Goal: Find specific page/section: Find specific page/section

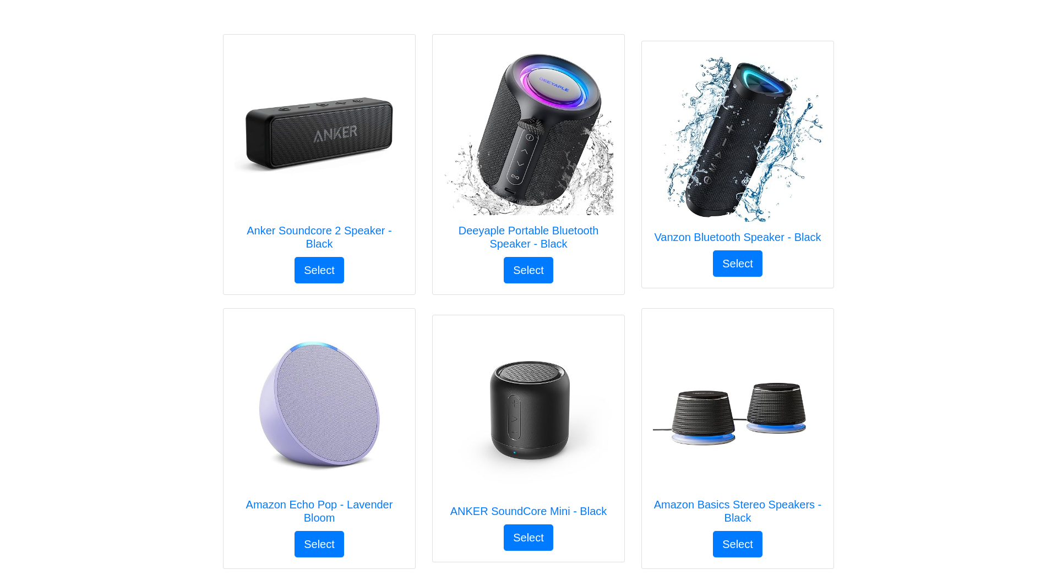
drag, startPoint x: 0, startPoint y: 0, endPoint x: 499, endPoint y: 494, distance: 702.0
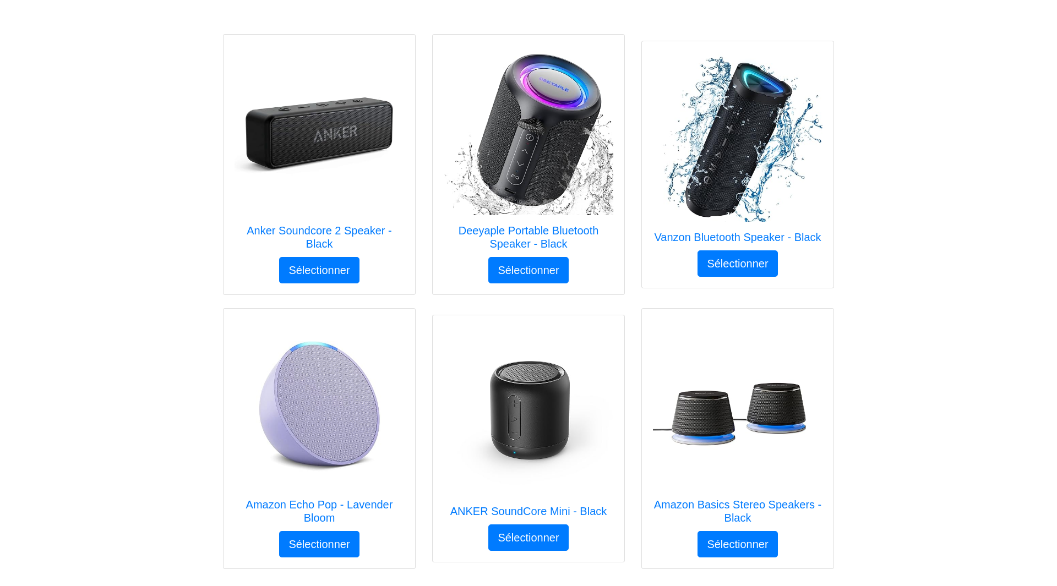
drag, startPoint x: 929, startPoint y: 157, endPoint x: 797, endPoint y: 346, distance: 230.1
click at [929, 157] on div "Sélectionnez votre cadeau ! Anker Soundcore 2 Speaker - Black Sélectionner X An…" at bounding box center [528, 322] width 1057 height 645
